Goal: Transaction & Acquisition: Purchase product/service

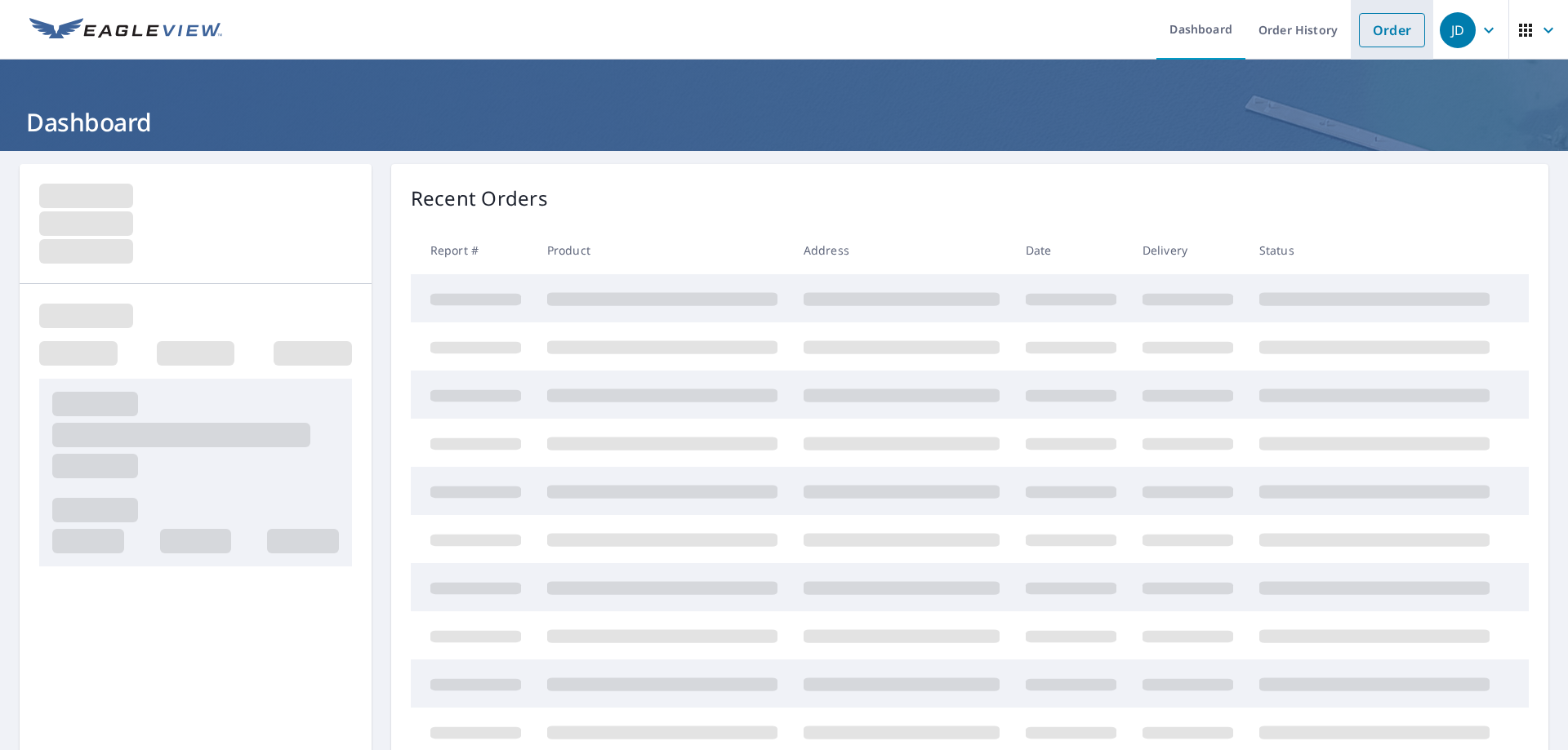
click at [1367, 28] on link "Order" at bounding box center [1391, 30] width 66 height 34
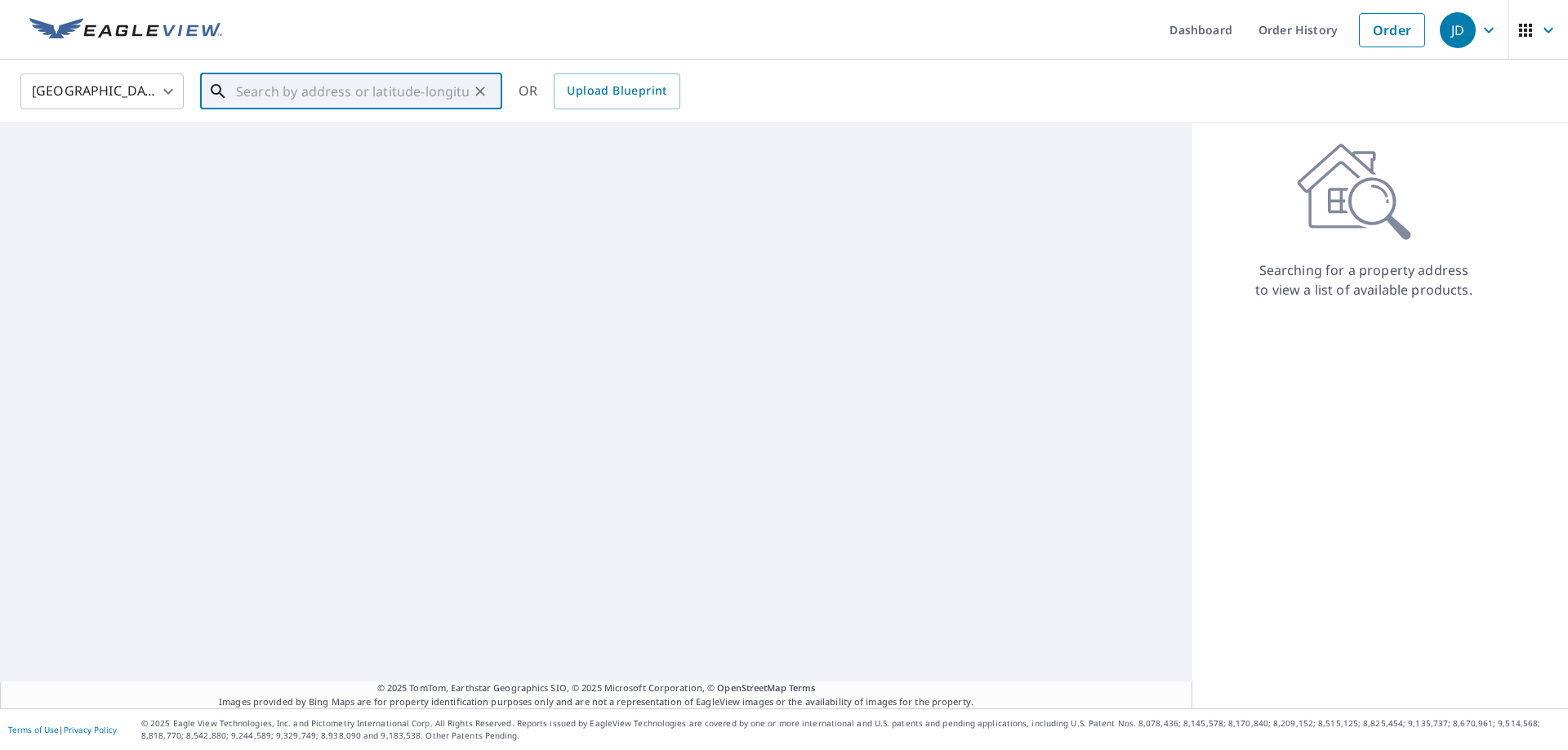
click at [385, 75] on input "text" at bounding box center [352, 91] width 232 height 46
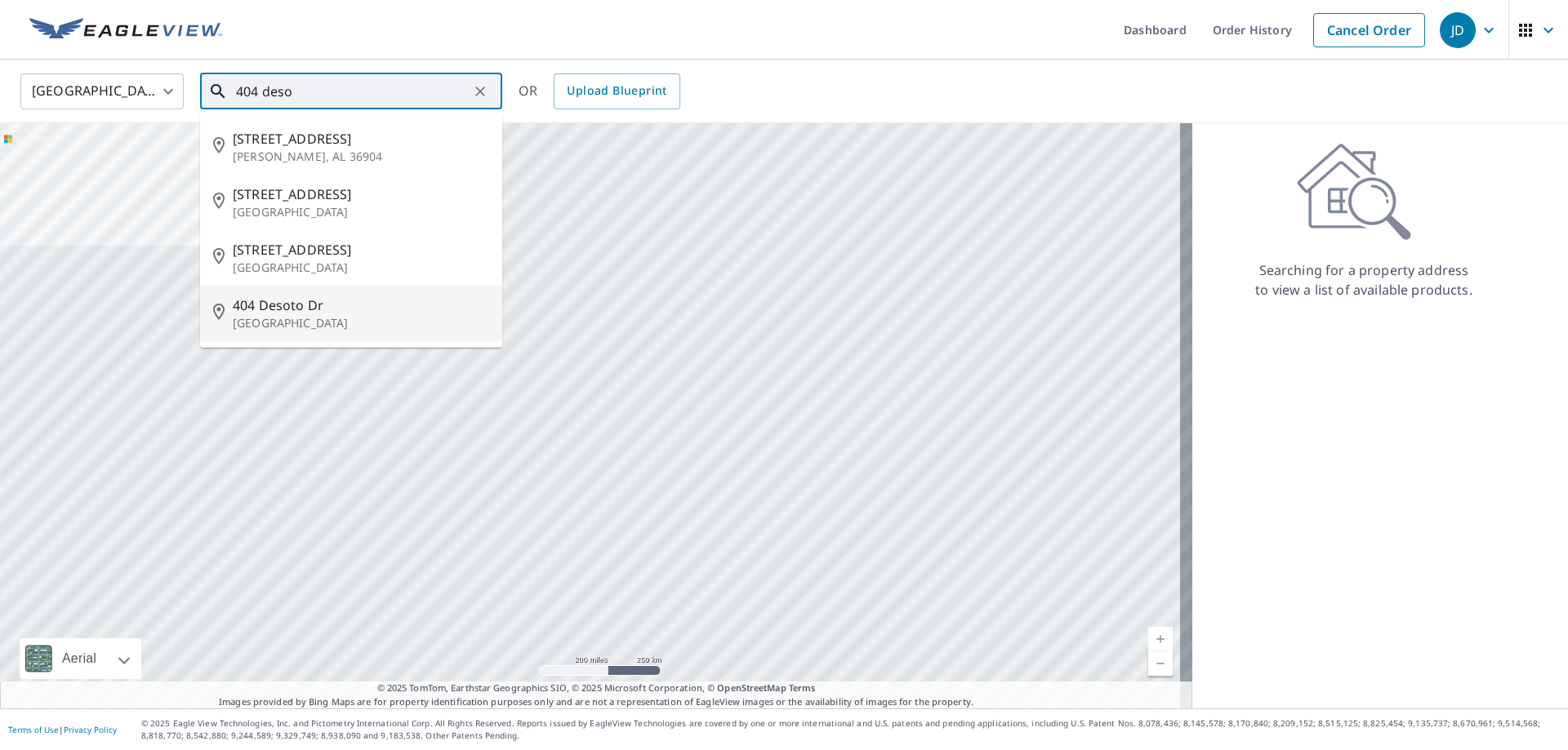
click at [314, 315] on span "404 Desoto Dr" at bounding box center [361, 305] width 256 height 20
type input "404 Desoto Dr New Smyrna Beach, FL 32169"
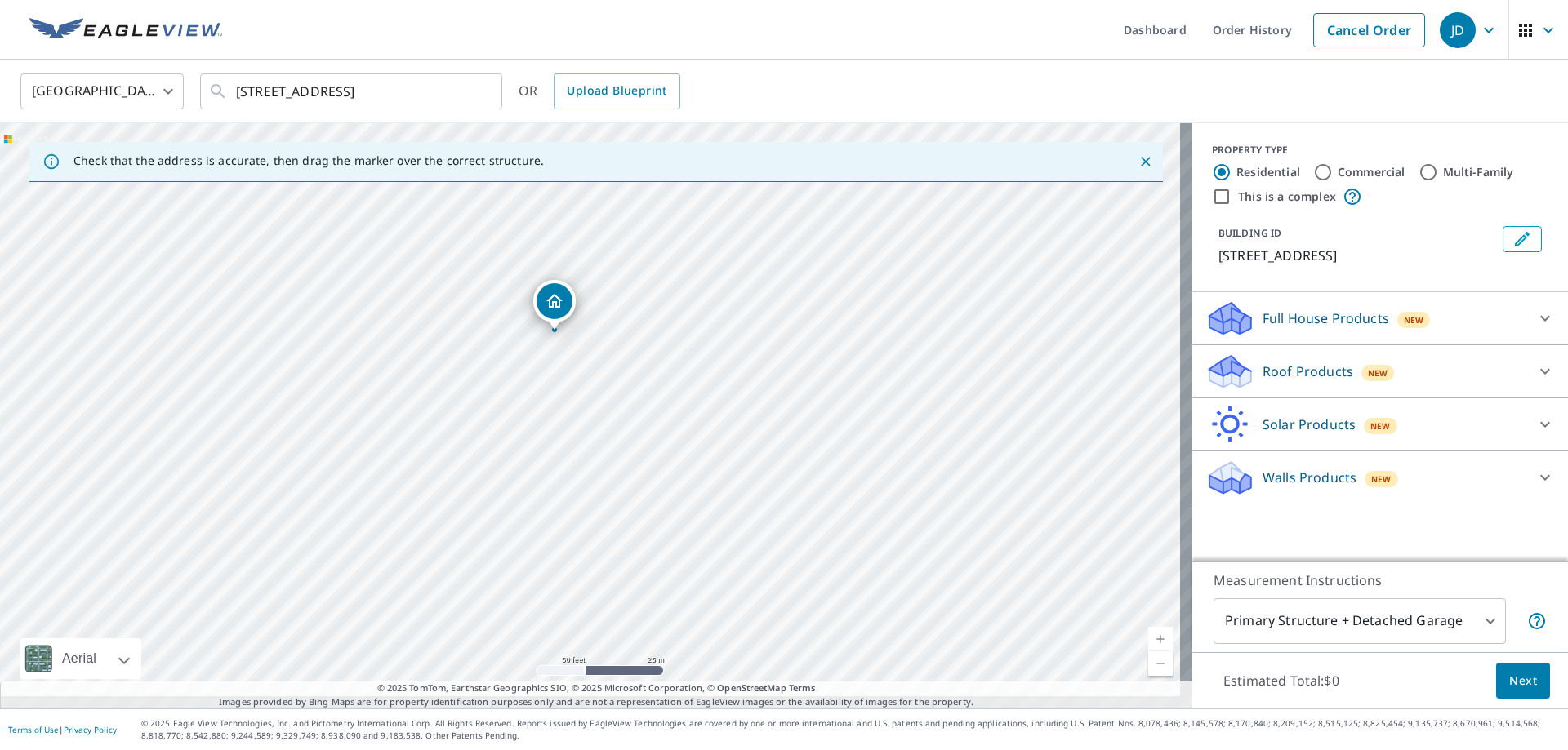
scroll to position [18, 0]
click at [1535, 381] on icon at bounding box center [1544, 371] width 20 height 20
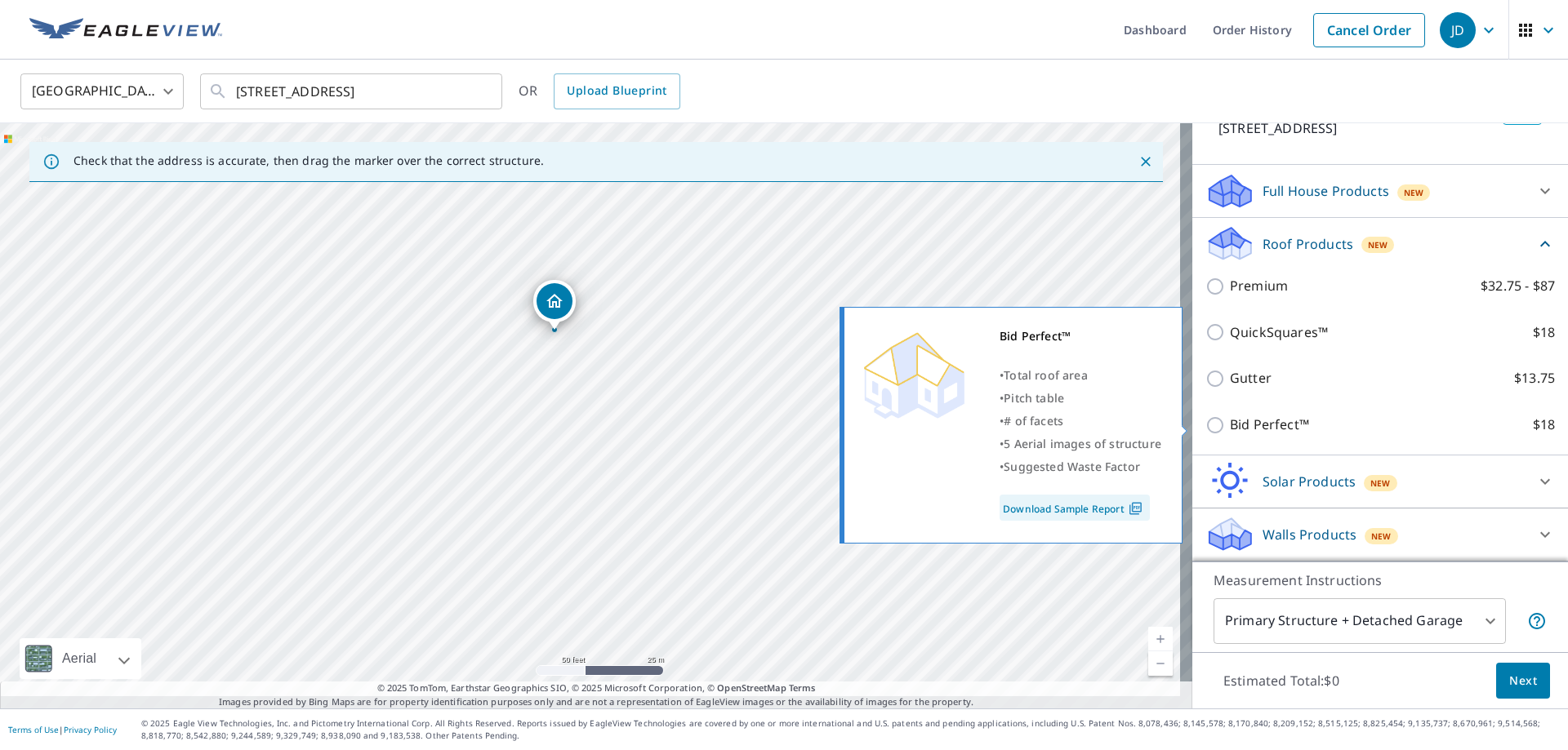
scroll to position [217, 0]
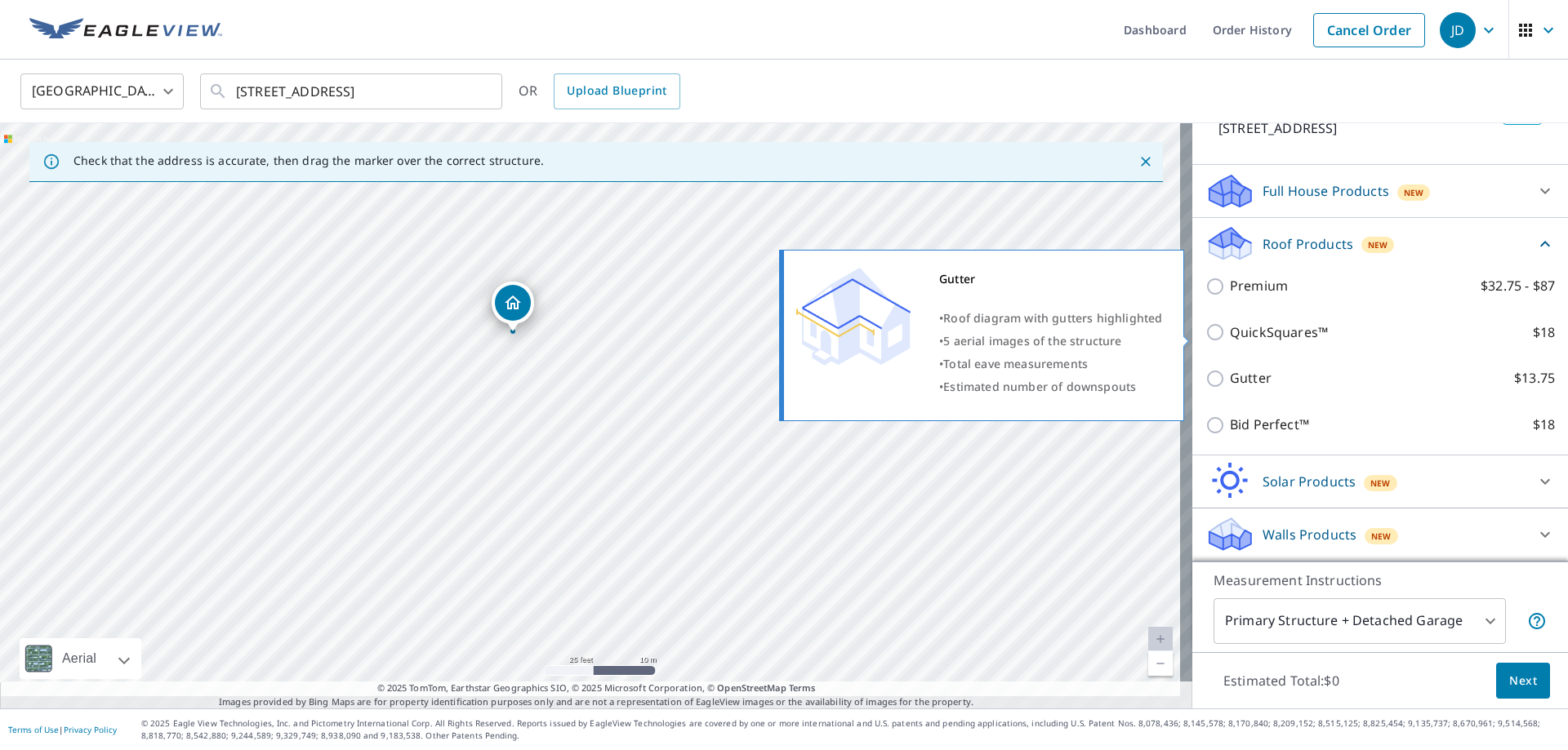
click at [1205, 369] on input "Gutter $13.75" at bounding box center [1217, 378] width 25 height 20
checkbox input "true"
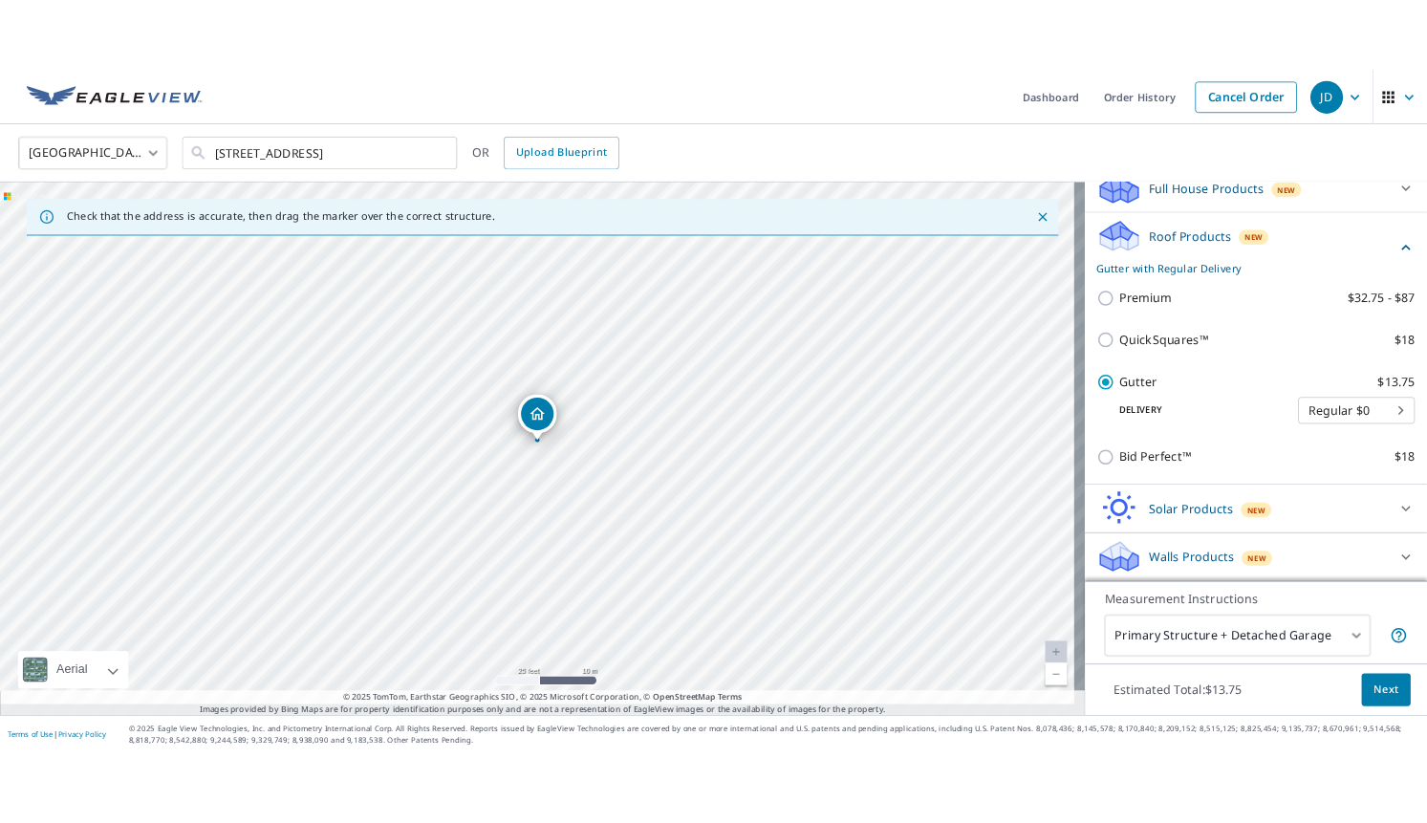
scroll to position [326, 0]
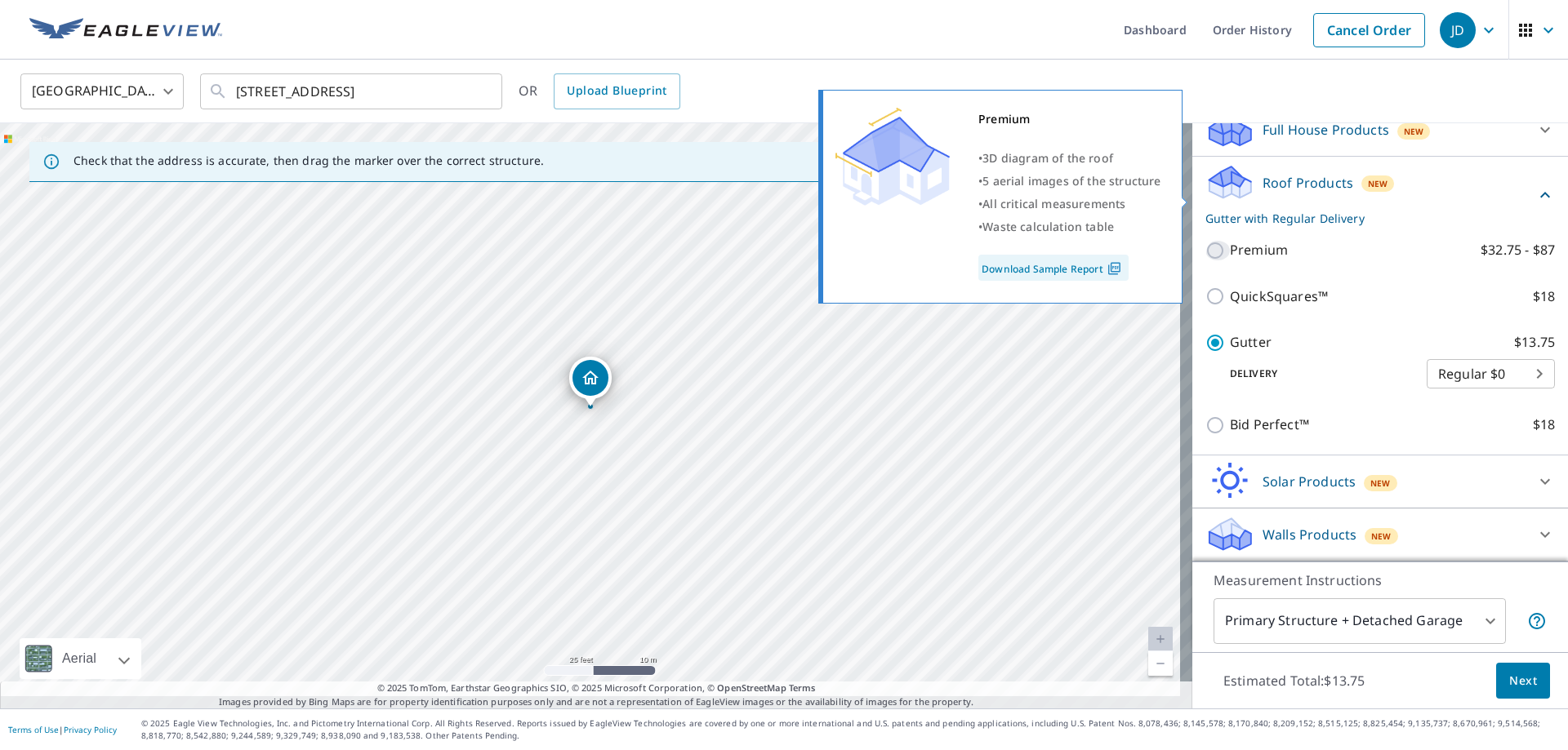
click at [1205, 241] on input "Premium $32.75 - $87" at bounding box center [1217, 250] width 25 height 20
checkbox input "true"
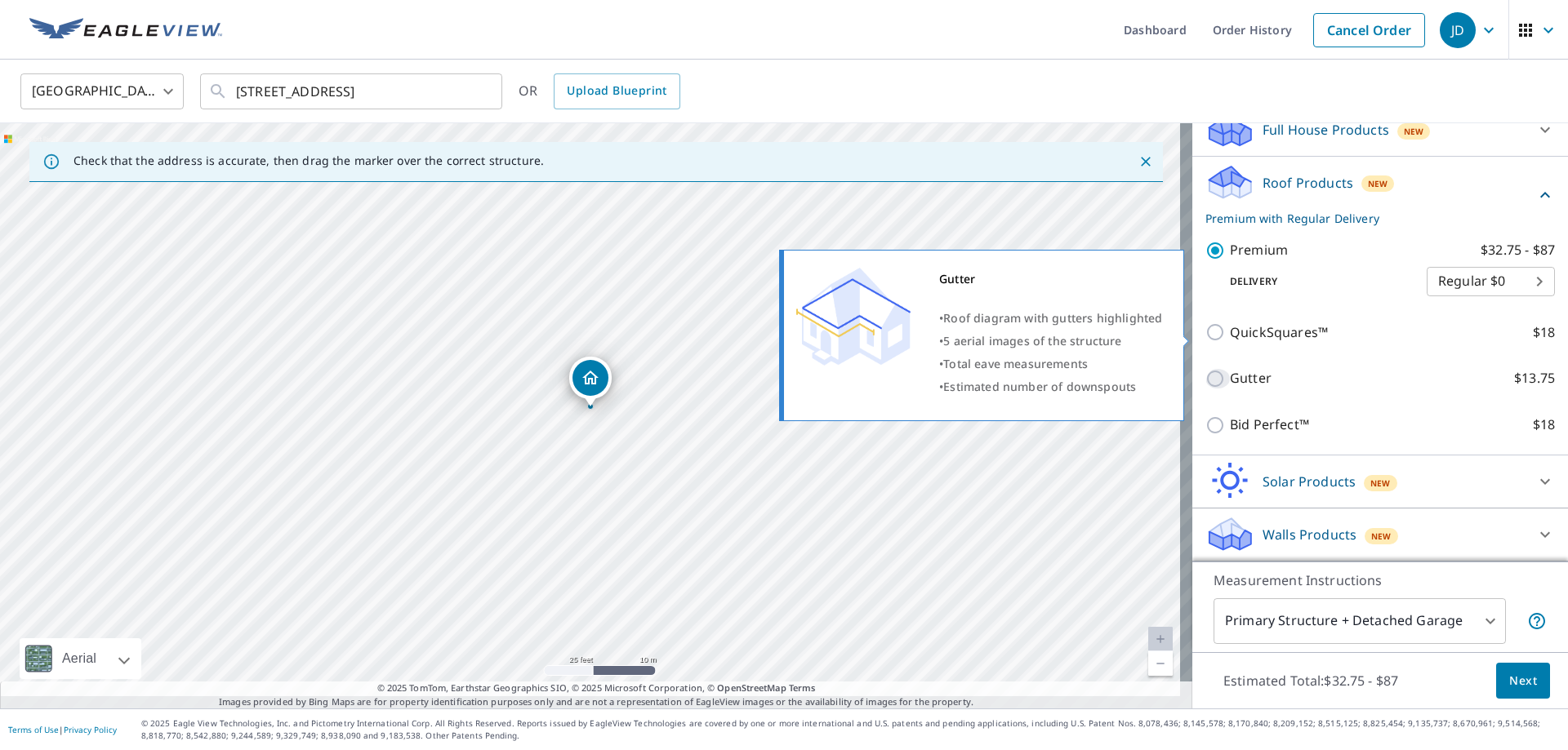
click at [1205, 369] on input "Gutter $13.75" at bounding box center [1217, 378] width 25 height 20
checkbox input "true"
checkbox input "false"
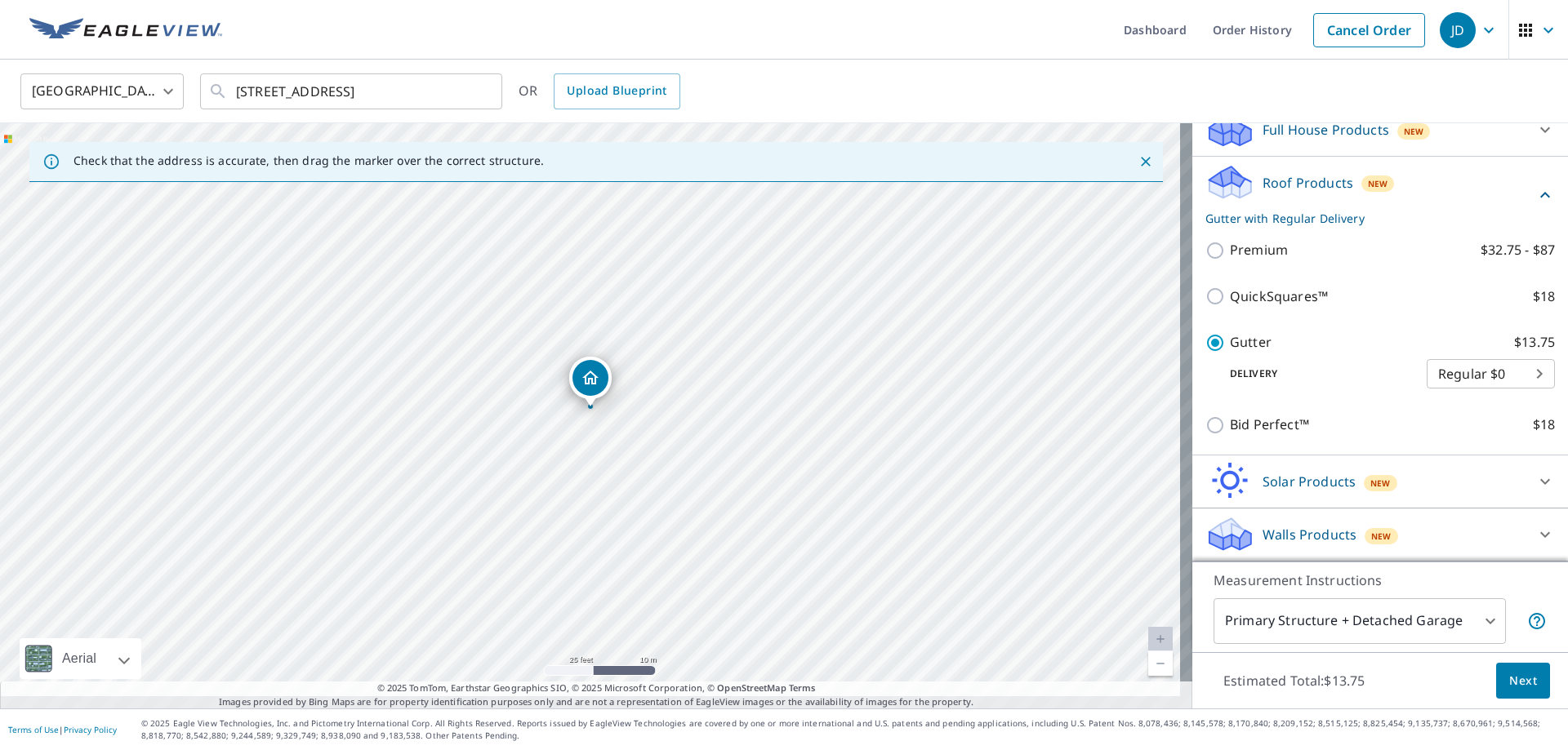
click at [1527, 665] on button "Next" at bounding box center [1522, 681] width 54 height 37
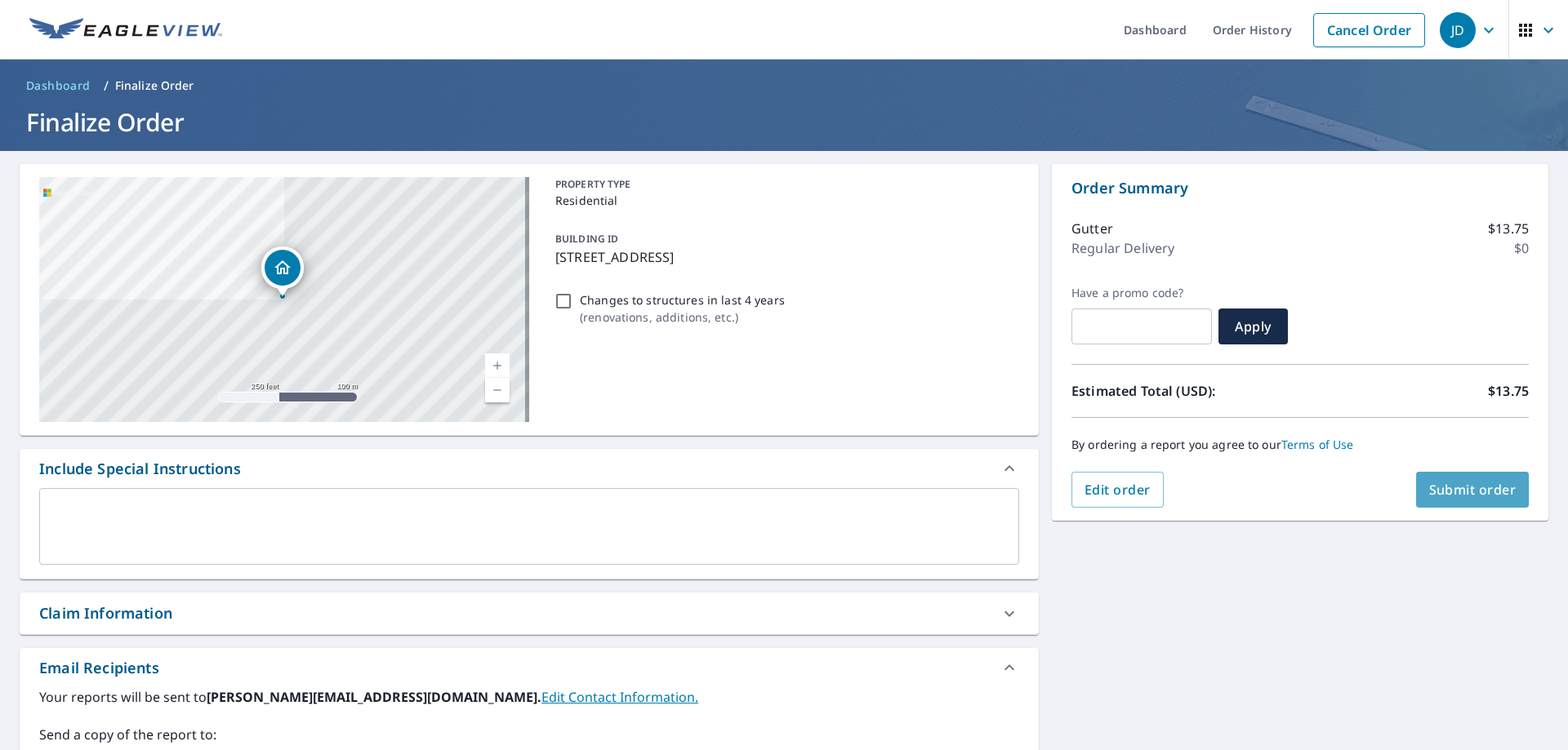
click at [1457, 489] on span "Submit order" at bounding box center [1472, 489] width 87 height 18
